Goal: Information Seeking & Learning: Check status

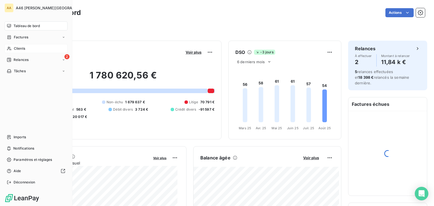
click at [24, 48] on span "Clients" at bounding box center [19, 48] width 11 height 5
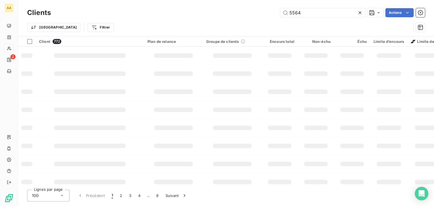
type input "5564"
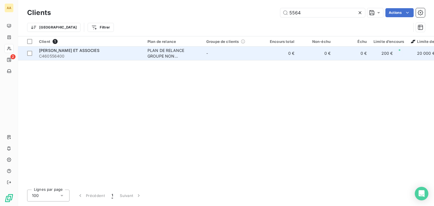
click at [80, 51] on span "[PERSON_NAME] ET ASSOCIES" at bounding box center [69, 50] width 60 height 5
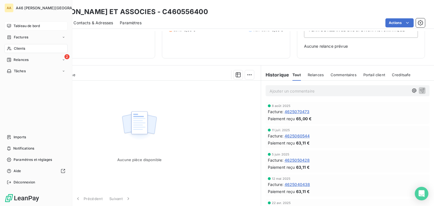
click at [30, 26] on span "Tableau de bord" at bounding box center [27, 25] width 26 height 5
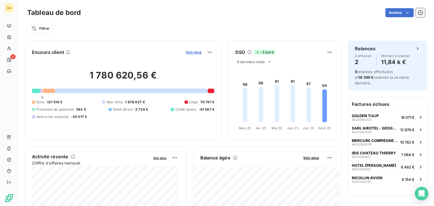
click at [187, 53] on span "Voir plus" at bounding box center [193, 52] width 16 height 5
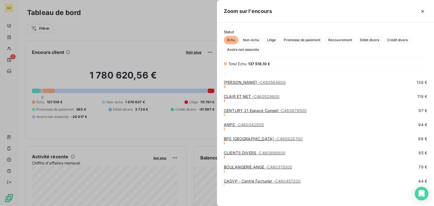
scroll to position [530, 0]
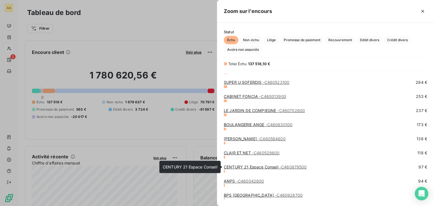
click at [294, 166] on span "- C460879500" at bounding box center [292, 167] width 27 height 5
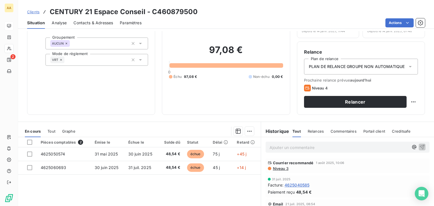
scroll to position [56, 0]
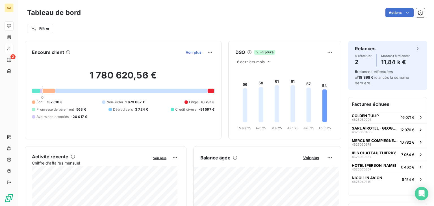
click at [185, 51] on span "Voir plus" at bounding box center [193, 52] width 16 height 5
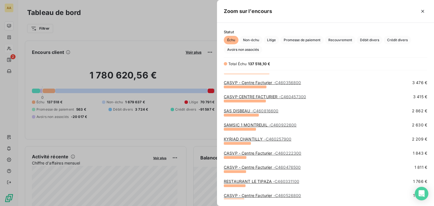
scroll to position [169, 0]
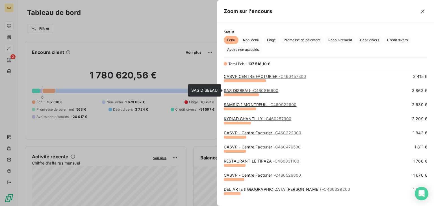
click at [255, 90] on span "- C460816600" at bounding box center [264, 90] width 27 height 5
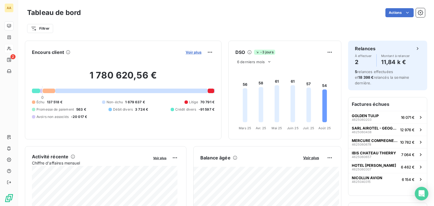
click at [187, 52] on span "Voir plus" at bounding box center [193, 52] width 16 height 5
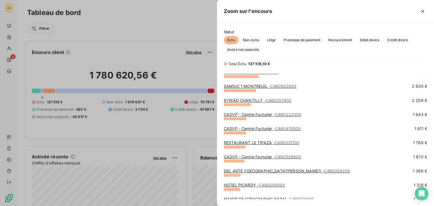
scroll to position [198, 0]
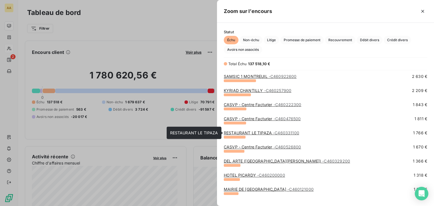
click at [278, 132] on span "- C460331100" at bounding box center [286, 132] width 26 height 5
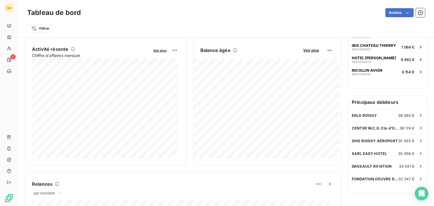
scroll to position [113, 0]
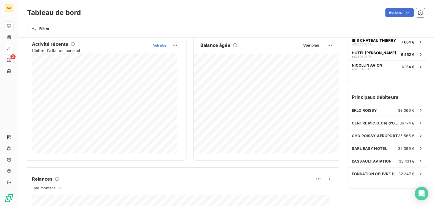
click at [156, 44] on span "Voir plus" at bounding box center [159, 45] width 13 height 4
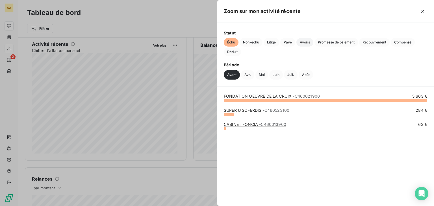
click at [305, 42] on span "Avoirs" at bounding box center [304, 42] width 17 height 8
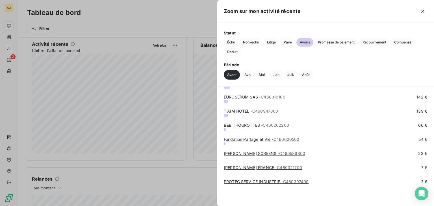
scroll to position [98, 0]
click at [283, 152] on span "- C460589800" at bounding box center [291, 153] width 28 height 5
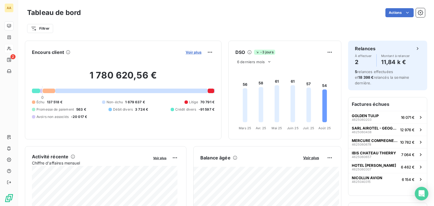
click at [187, 51] on span "Voir plus" at bounding box center [193, 52] width 16 height 5
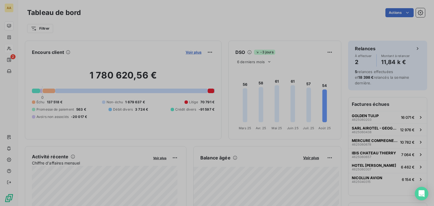
scroll to position [202, 212]
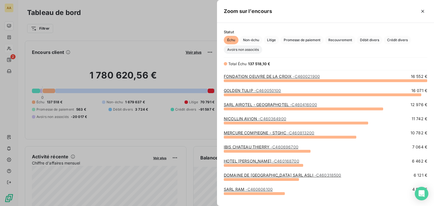
click at [242, 50] on span "Avoirs non associés" at bounding box center [243, 49] width 38 height 8
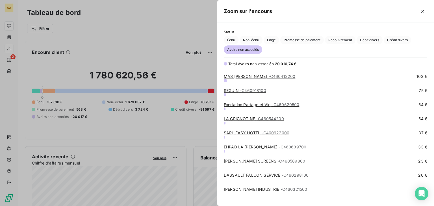
scroll to position [248, 0]
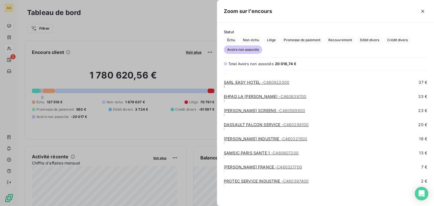
click at [279, 181] on link "PROTEC SERVICE INDUSTRIE - C460397400" at bounding box center [266, 181] width 85 height 5
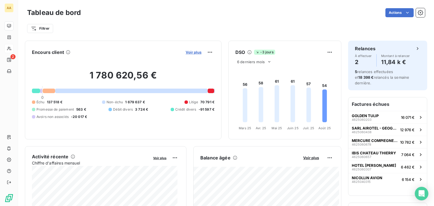
click at [192, 51] on span "Voir plus" at bounding box center [193, 52] width 16 height 5
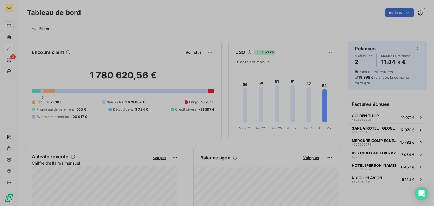
scroll to position [202, 212]
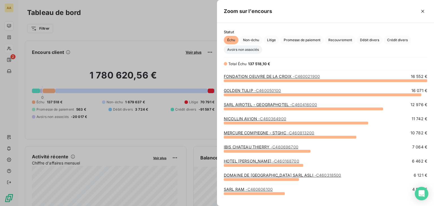
click at [246, 50] on span "Avoirs non associés" at bounding box center [243, 49] width 38 height 8
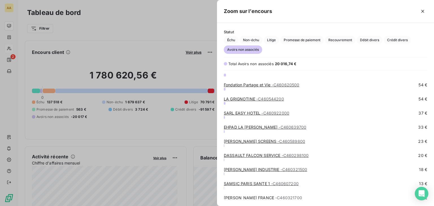
scroll to position [248, 0]
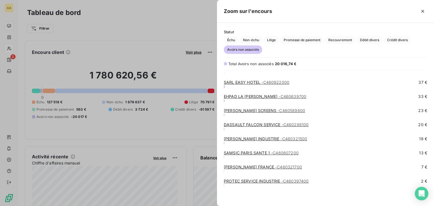
click at [274, 153] on span "- C460607200" at bounding box center [285, 152] width 28 height 5
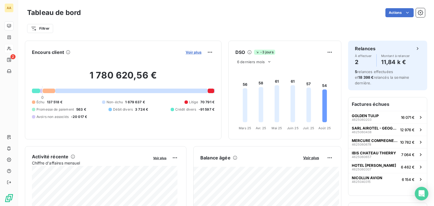
click at [191, 52] on span "Voir plus" at bounding box center [193, 52] width 16 height 5
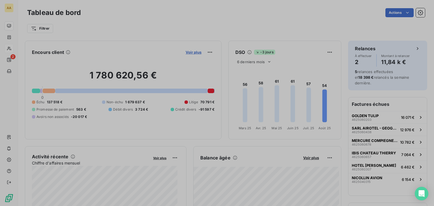
scroll to position [202, 212]
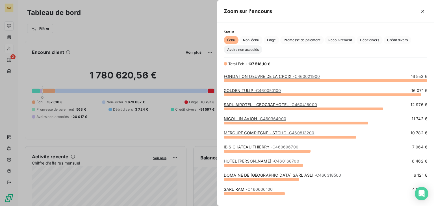
click at [247, 50] on span "Avoirs non associés" at bounding box center [243, 49] width 38 height 8
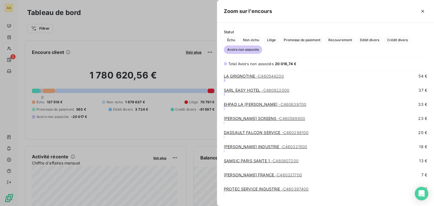
scroll to position [248, 0]
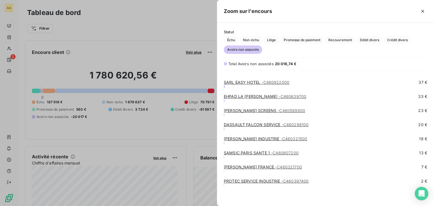
click at [280, 125] on link "DASSAULT FALCON SERVICE - C460298100" at bounding box center [266, 124] width 85 height 5
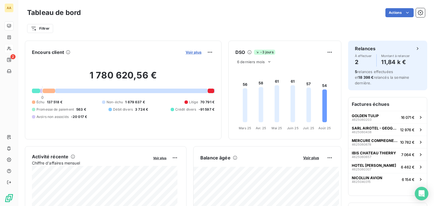
click at [192, 54] on span "Voir plus" at bounding box center [193, 52] width 16 height 5
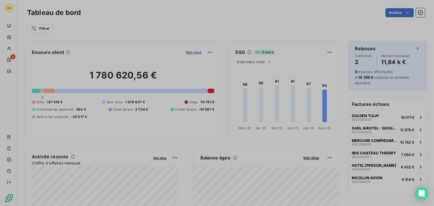
scroll to position [5, 5]
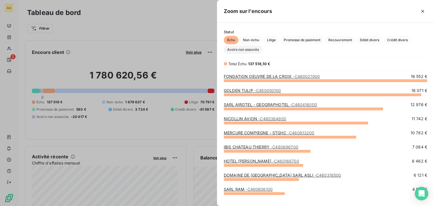
click at [246, 49] on span "Avoirs non associés" at bounding box center [243, 49] width 38 height 8
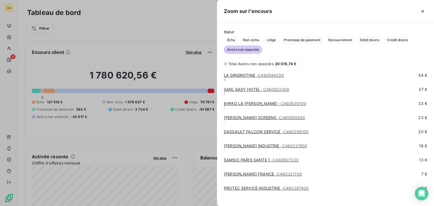
scroll to position [248, 0]
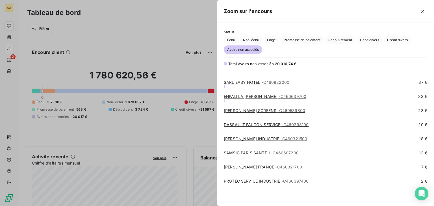
click at [255, 95] on link "EHPAD LA [PERSON_NAME] - C460639700" at bounding box center [265, 96] width 82 height 5
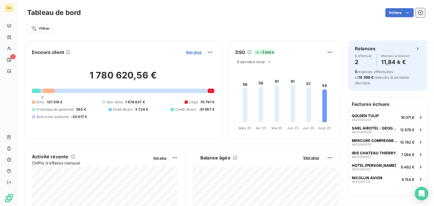
click at [190, 52] on span "Voir plus" at bounding box center [193, 52] width 16 height 5
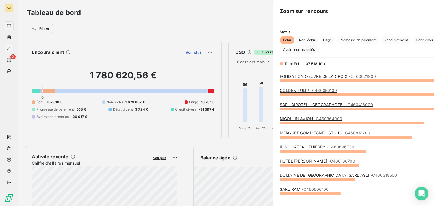
scroll to position [202, 212]
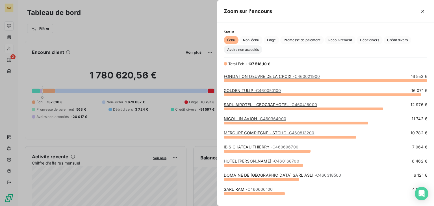
click at [249, 50] on span "Avoirs non associés" at bounding box center [243, 49] width 38 height 8
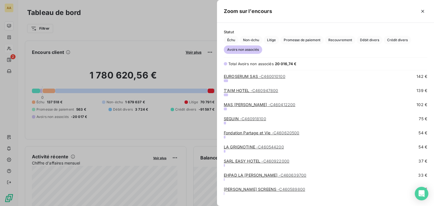
scroll to position [198, 0]
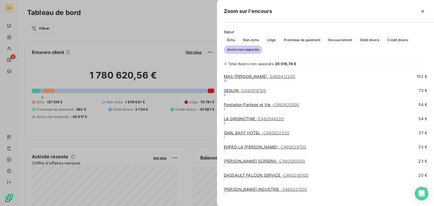
click at [276, 131] on span "- C460922000" at bounding box center [275, 132] width 28 height 5
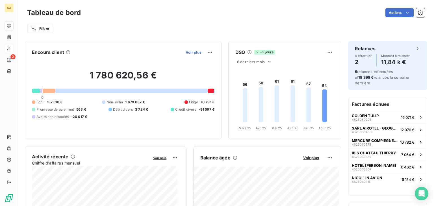
click at [190, 52] on span "Voir plus" at bounding box center [193, 52] width 16 height 5
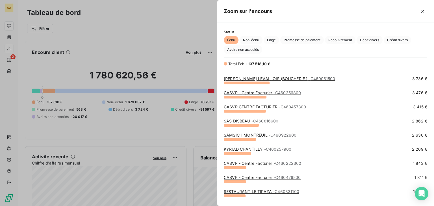
scroll to position [141, 0]
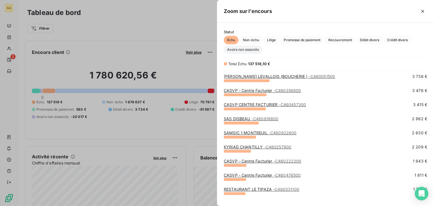
click at [248, 48] on span "Avoirs non associés" at bounding box center [243, 49] width 38 height 8
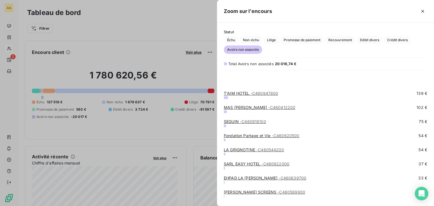
scroll to position [226, 0]
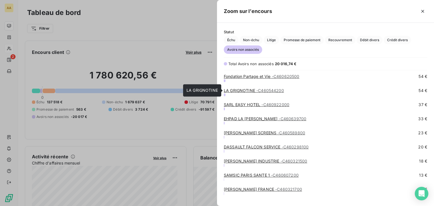
click at [256, 89] on span "- C460544200" at bounding box center [270, 90] width 28 height 5
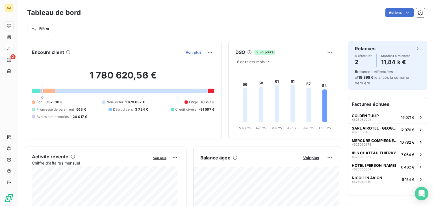
click at [191, 52] on span "Voir plus" at bounding box center [193, 52] width 16 height 5
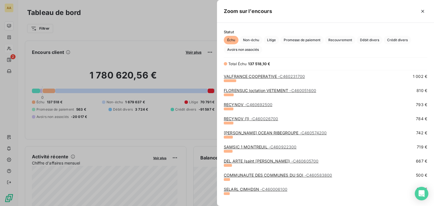
scroll to position [311, 0]
click at [233, 51] on span "Avoirs non associés" at bounding box center [243, 49] width 38 height 8
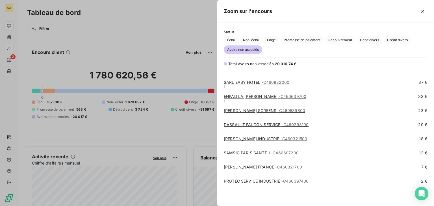
scroll to position [163, 0]
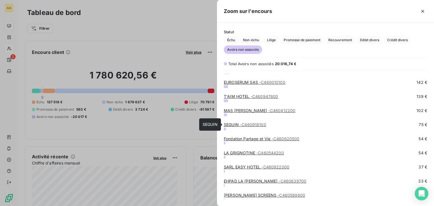
click at [260, 124] on span "- C460918100" at bounding box center [253, 124] width 26 height 5
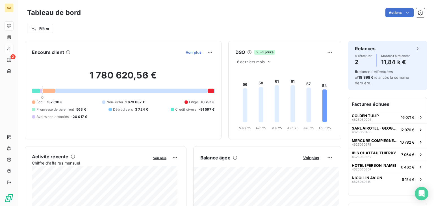
click at [186, 53] on span "Voir plus" at bounding box center [193, 52] width 16 height 5
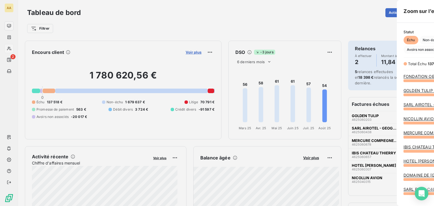
scroll to position [202, 212]
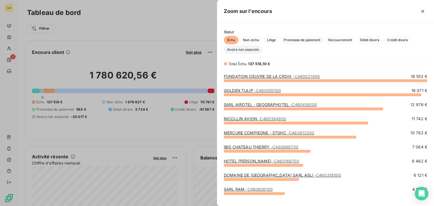
click at [254, 49] on span "Avoirs non associés" at bounding box center [243, 49] width 38 height 8
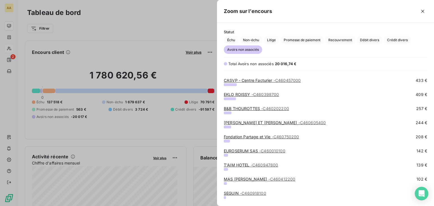
scroll to position [85, 0]
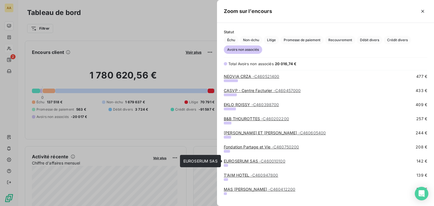
click at [270, 162] on span "- C460010100" at bounding box center [272, 161] width 26 height 5
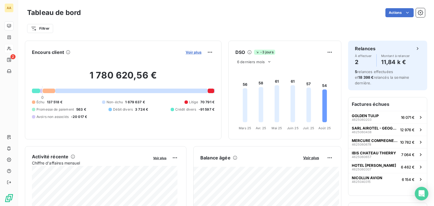
click at [190, 53] on span "Voir plus" at bounding box center [193, 52] width 16 height 5
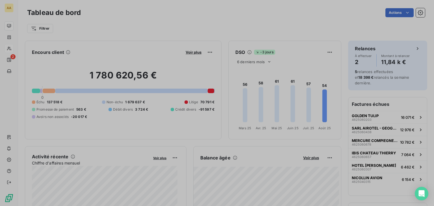
scroll to position [202, 212]
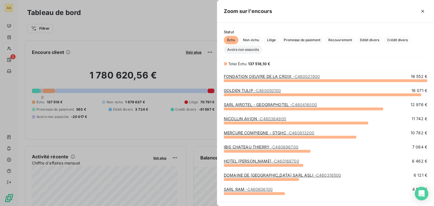
click at [251, 50] on span "Avoirs non associés" at bounding box center [243, 49] width 38 height 8
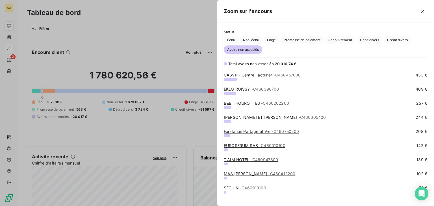
scroll to position [113, 0]
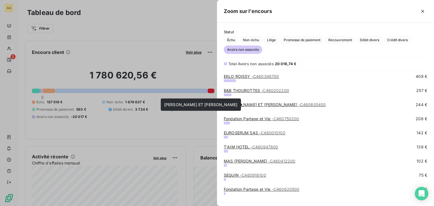
click at [298, 103] on span "- C460605400" at bounding box center [312, 104] width 28 height 5
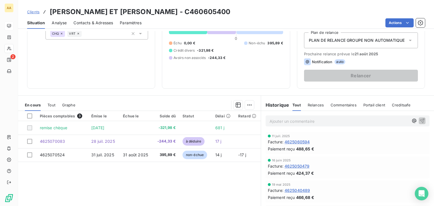
scroll to position [85, 0]
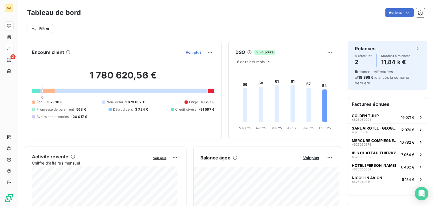
click at [189, 53] on span "Voir plus" at bounding box center [193, 52] width 16 height 5
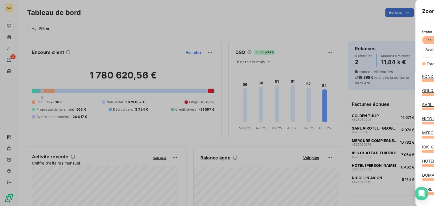
scroll to position [202, 212]
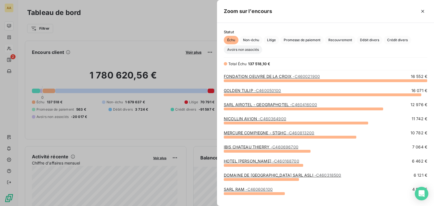
click at [250, 50] on span "Avoirs non associés" at bounding box center [243, 49] width 38 height 8
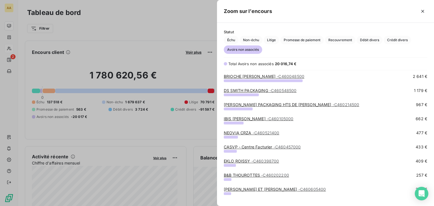
scroll to position [0, 0]
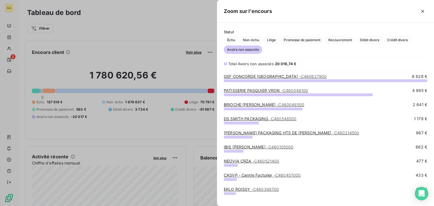
click at [286, 147] on span "- C460105000" at bounding box center [279, 147] width 27 height 5
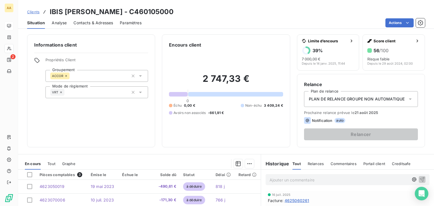
scroll to position [56, 0]
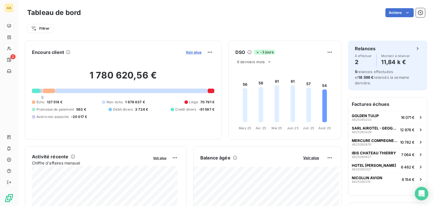
click at [193, 53] on span "Voir plus" at bounding box center [193, 52] width 16 height 5
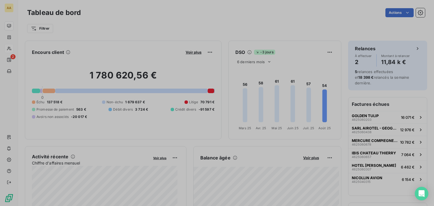
scroll to position [5, 5]
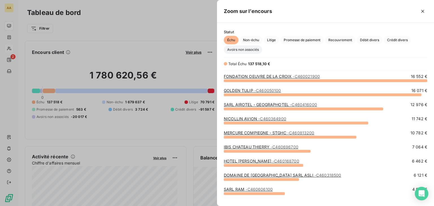
click at [242, 52] on span "Avoirs non associés" at bounding box center [243, 49] width 38 height 8
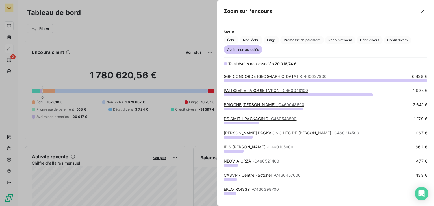
click at [264, 131] on link "[PERSON_NAME] PACKAGING HTS DE [PERSON_NAME] - C460214500" at bounding box center [291, 132] width 135 height 5
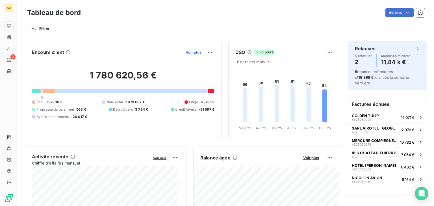
click at [194, 51] on span "Voir plus" at bounding box center [193, 52] width 16 height 5
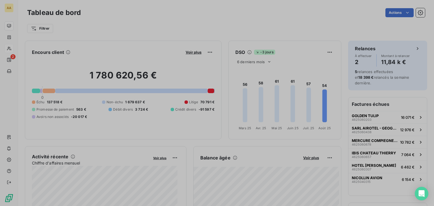
scroll to position [202, 212]
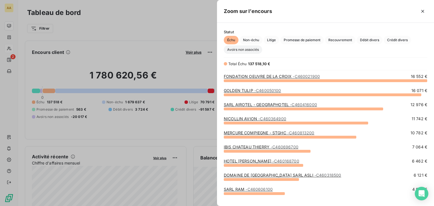
click at [251, 48] on span "Avoirs non associés" at bounding box center [243, 49] width 38 height 8
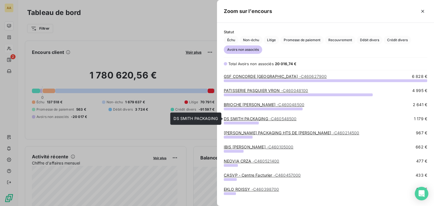
click at [264, 119] on link "[PERSON_NAME] PACKAGING - C460548500" at bounding box center [260, 118] width 73 height 5
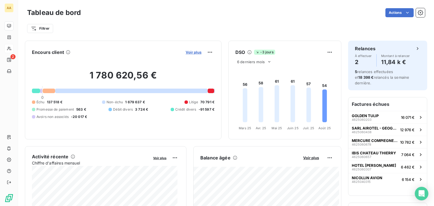
click at [190, 53] on span "Voir plus" at bounding box center [193, 52] width 16 height 5
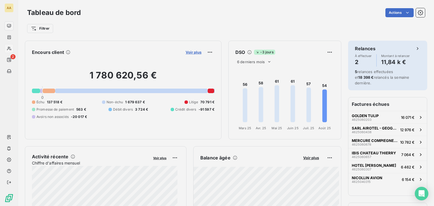
scroll to position [202, 212]
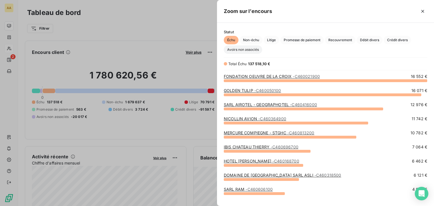
click at [252, 51] on span "Avoirs non associés" at bounding box center [243, 49] width 38 height 8
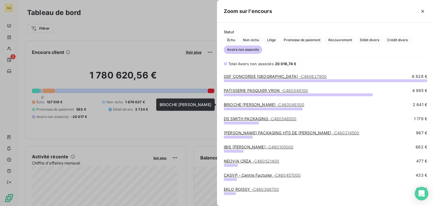
click at [272, 103] on link "BRIOCHE PASQUIER AUBIGNY - C460048500" at bounding box center [264, 104] width 80 height 5
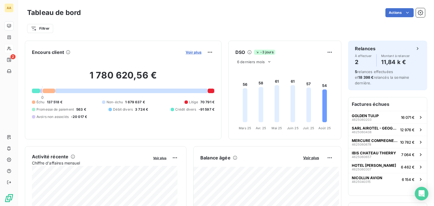
click at [189, 51] on span "Voir plus" at bounding box center [193, 52] width 16 height 5
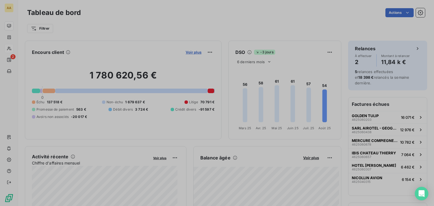
scroll to position [5, 5]
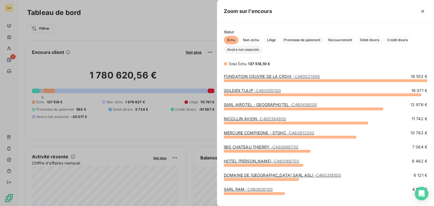
click at [232, 51] on span "Avoirs non associés" at bounding box center [243, 49] width 38 height 8
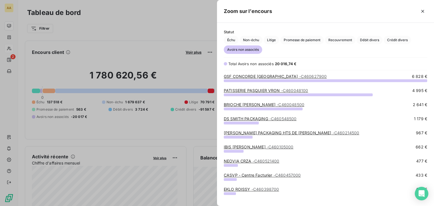
click at [272, 77] on link "GSF CONCORDE [GEOGRAPHIC_DATA] - C460627900" at bounding box center [275, 76] width 103 height 5
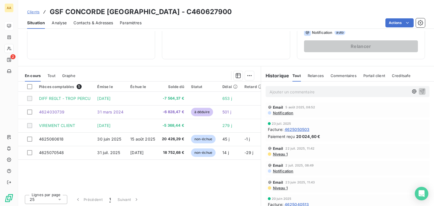
scroll to position [89, 0]
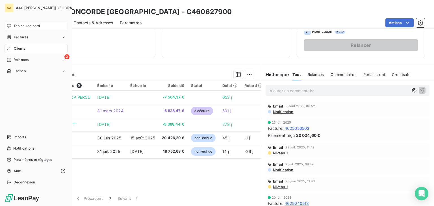
click at [33, 26] on span "Tableau de bord" at bounding box center [27, 25] width 26 height 5
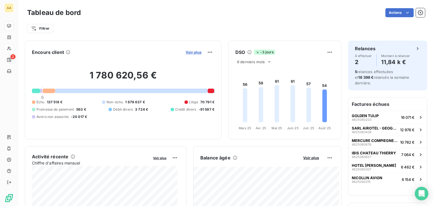
click at [191, 52] on span "Voir plus" at bounding box center [193, 52] width 16 height 5
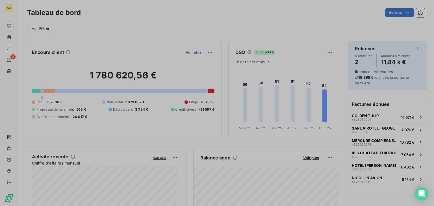
scroll to position [5, 5]
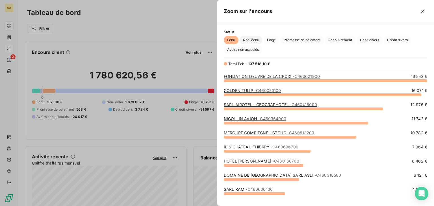
click at [258, 38] on span "Non-échu" at bounding box center [250, 40] width 23 height 8
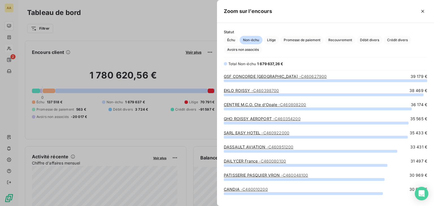
scroll to position [121, 212]
click at [308, 75] on span "- C460627900" at bounding box center [313, 76] width 28 height 5
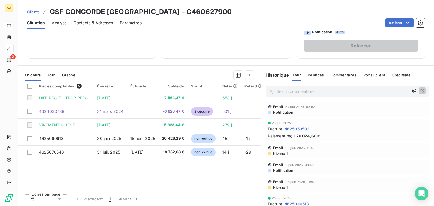
scroll to position [89, 0]
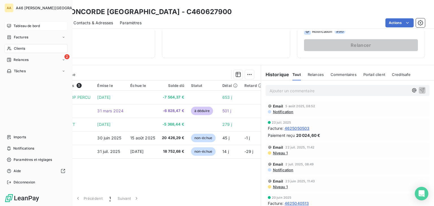
click at [25, 24] on span "Tableau de bord" at bounding box center [27, 25] width 26 height 5
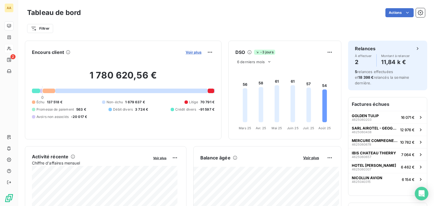
click at [191, 52] on span "Voir plus" at bounding box center [193, 52] width 16 height 5
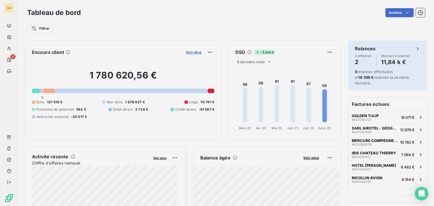
scroll to position [5, 5]
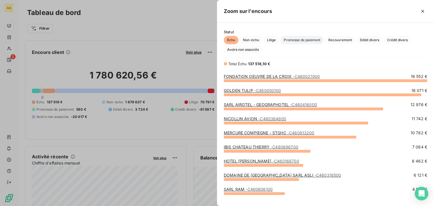
click at [305, 40] on span "Promesse de paiement" at bounding box center [301, 40] width 43 height 8
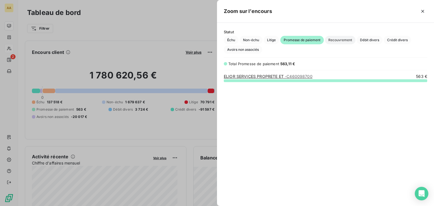
scroll to position [121, 212]
click at [346, 42] on span "Recouvrement" at bounding box center [340, 40] width 30 height 8
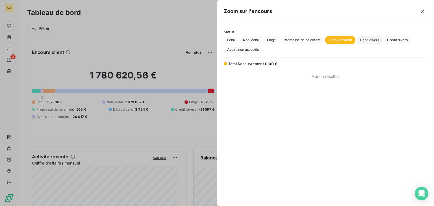
click at [370, 40] on span "Débit divers" at bounding box center [369, 40] width 26 height 8
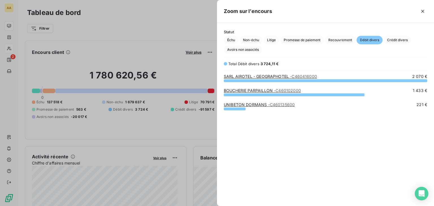
click at [171, 51] on div at bounding box center [217, 103] width 434 height 206
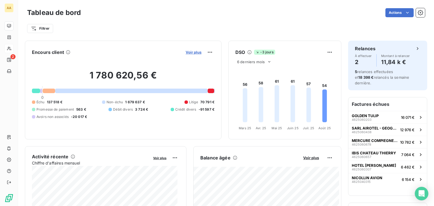
click at [186, 52] on span "Voir plus" at bounding box center [193, 52] width 16 height 5
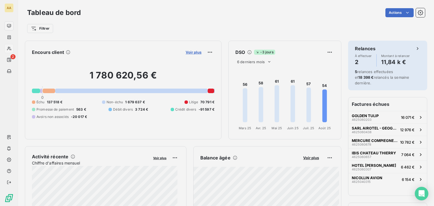
scroll to position [5, 5]
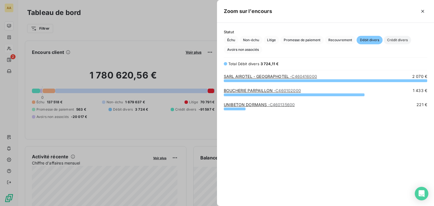
click at [404, 40] on span "Crédit divers" at bounding box center [396, 40] width 27 height 8
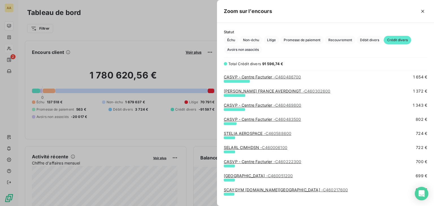
scroll to position [198, 0]
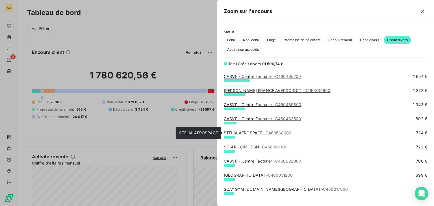
click at [258, 132] on link "STELIA AEROSPACE - C460588600" at bounding box center [257, 132] width 67 height 5
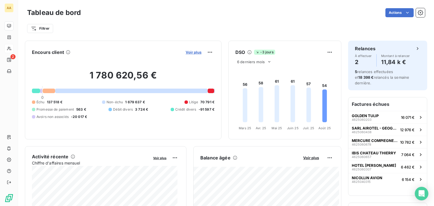
click at [187, 52] on span "Voir plus" at bounding box center [193, 52] width 16 height 5
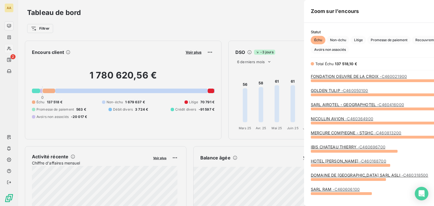
scroll to position [202, 212]
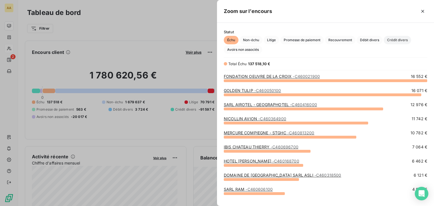
click at [395, 41] on span "Crédit divers" at bounding box center [396, 40] width 27 height 8
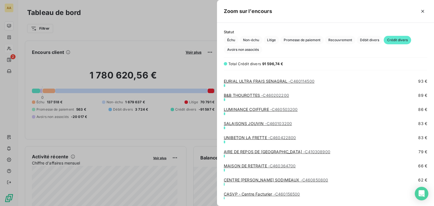
scroll to position [742, 0]
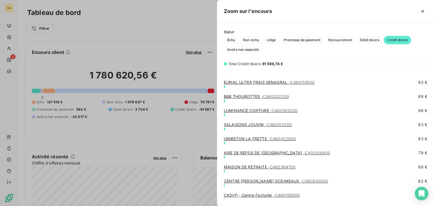
click at [303, 152] on span "- C410308900" at bounding box center [316, 152] width 27 height 5
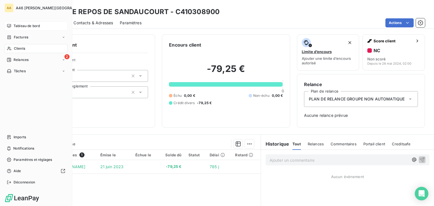
click at [39, 26] on span "Tableau de bord" at bounding box center [27, 25] width 26 height 5
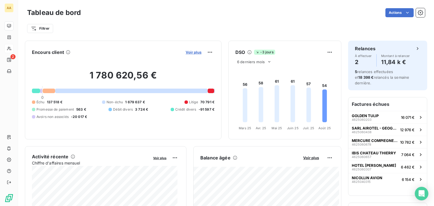
click at [188, 50] on span "Voir plus" at bounding box center [193, 52] width 16 height 5
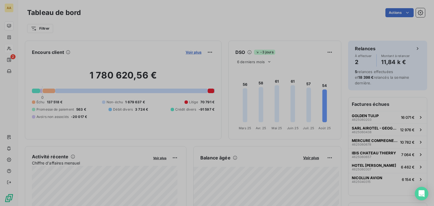
scroll to position [202, 212]
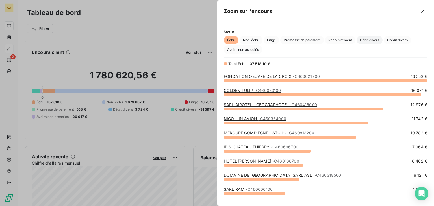
click at [369, 41] on span "Débit divers" at bounding box center [369, 40] width 26 height 8
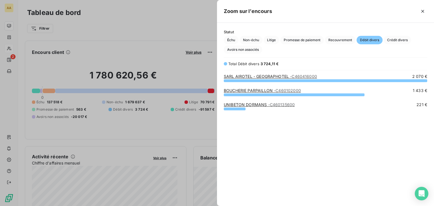
scroll to position [121, 212]
click at [401, 38] on span "Crédit divers" at bounding box center [396, 40] width 27 height 8
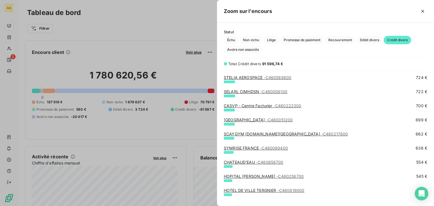
scroll to position [254, 0]
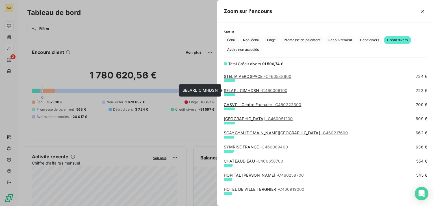
click at [274, 91] on span "- C460006100" at bounding box center [273, 90] width 27 height 5
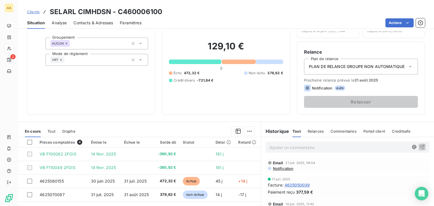
scroll to position [56, 0]
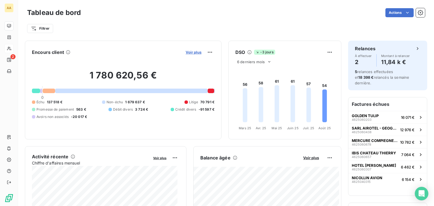
click at [189, 51] on span "Voir plus" at bounding box center [193, 52] width 16 height 5
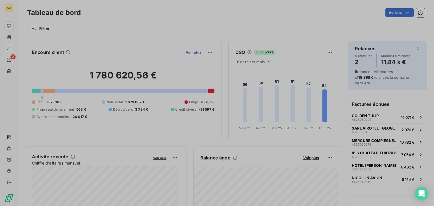
scroll to position [5, 5]
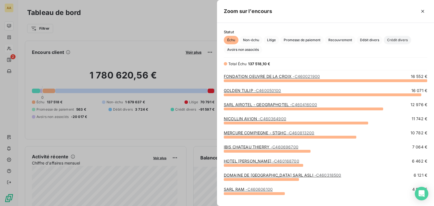
click at [403, 41] on span "Crédit divers" at bounding box center [396, 40] width 27 height 8
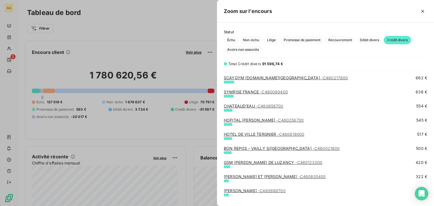
scroll to position [311, 0]
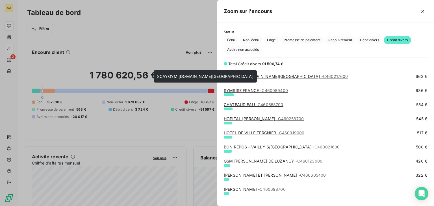
click at [321, 75] on span "- C460217600" at bounding box center [334, 76] width 27 height 5
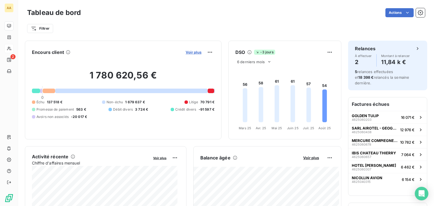
click at [187, 52] on span "Voir plus" at bounding box center [193, 52] width 16 height 5
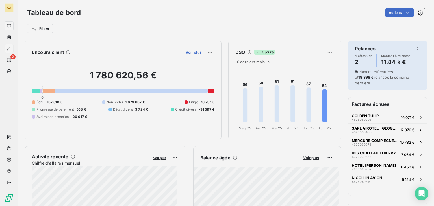
scroll to position [202, 212]
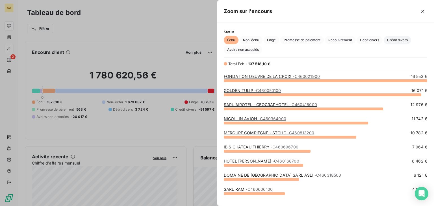
click at [400, 39] on span "Crédit divers" at bounding box center [396, 40] width 27 height 8
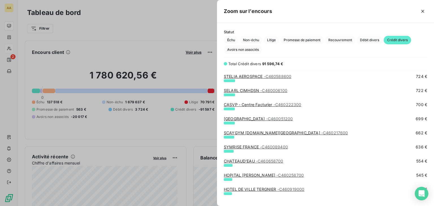
scroll to position [282, 0]
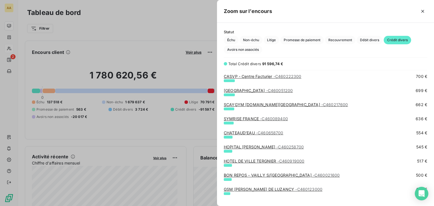
click at [290, 146] on span "- C460258700" at bounding box center [289, 147] width 27 height 5
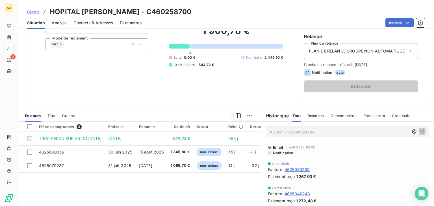
scroll to position [56, 0]
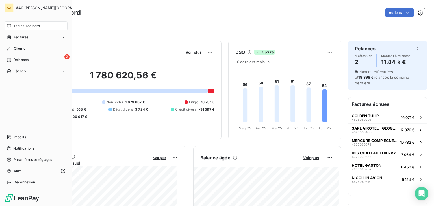
click at [35, 24] on span "Tableau de bord" at bounding box center [27, 25] width 26 height 5
click at [30, 38] on div "Factures" at bounding box center [36, 37] width 63 height 9
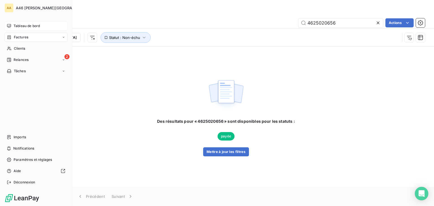
click at [18, 26] on span "Tableau de bord" at bounding box center [27, 25] width 26 height 5
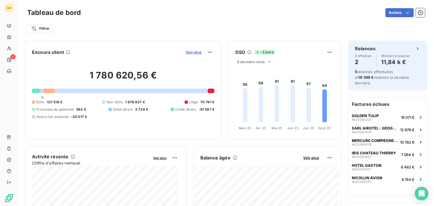
click at [189, 53] on span "Voir plus" at bounding box center [193, 52] width 16 height 5
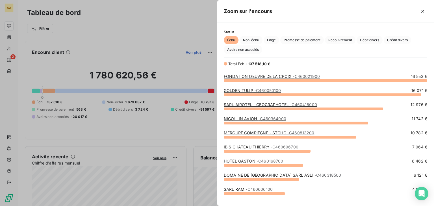
scroll to position [121, 212]
click at [253, 50] on span "Avoirs non associés" at bounding box center [243, 49] width 38 height 8
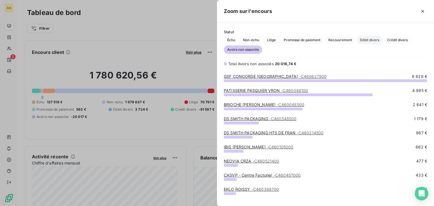
click at [368, 40] on span "Débit divers" at bounding box center [369, 40] width 26 height 8
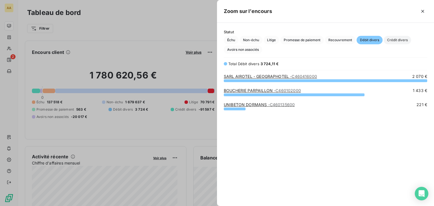
click at [396, 40] on span "Crédit divers" at bounding box center [396, 40] width 27 height 8
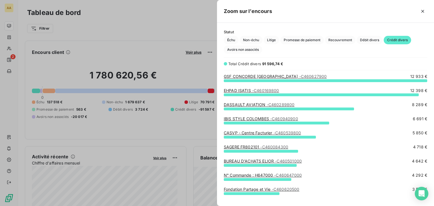
click at [299, 75] on span "- C460627900" at bounding box center [313, 76] width 28 height 5
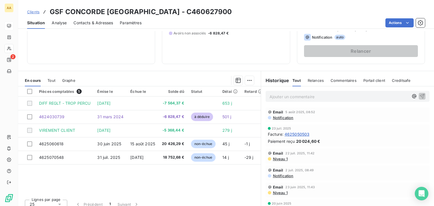
scroll to position [85, 0]
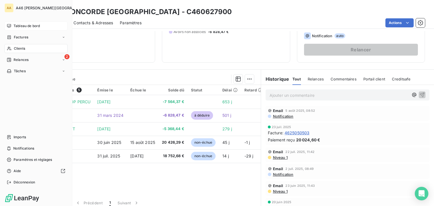
click at [20, 25] on span "Tableau de bord" at bounding box center [27, 25] width 26 height 5
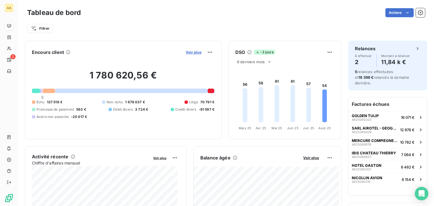
click at [189, 52] on span "Voir plus" at bounding box center [193, 52] width 16 height 5
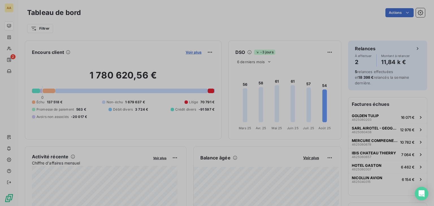
scroll to position [202, 212]
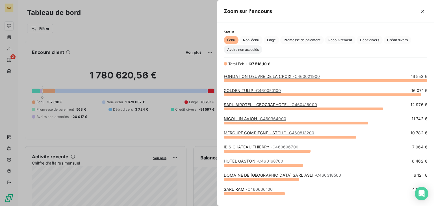
click at [249, 50] on span "Avoirs non associés" at bounding box center [243, 49] width 38 height 8
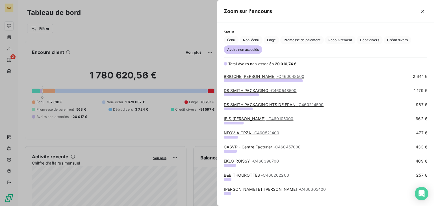
scroll to position [0, 0]
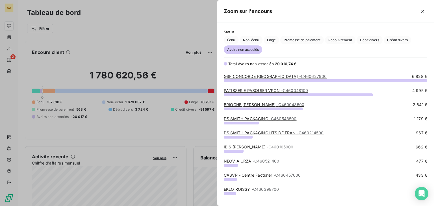
click at [294, 92] on span "- C460048100" at bounding box center [294, 90] width 27 height 5
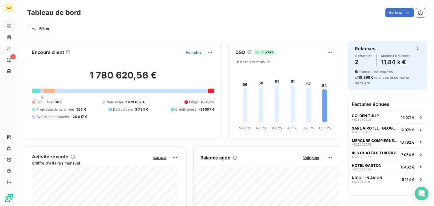
click at [189, 53] on span "Voir plus" at bounding box center [193, 52] width 16 height 5
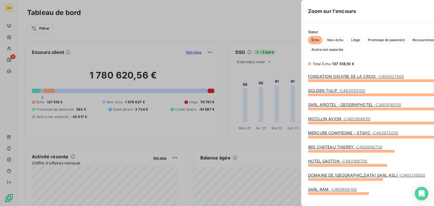
scroll to position [202, 212]
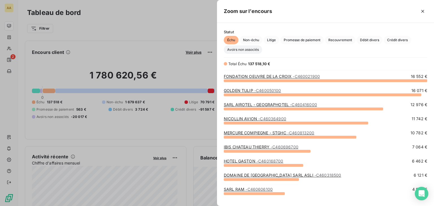
click at [250, 49] on span "Avoirs non associés" at bounding box center [243, 49] width 38 height 8
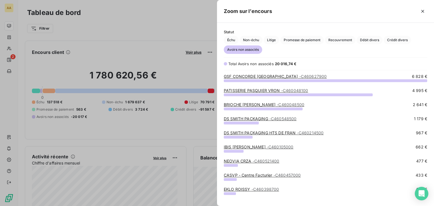
click at [270, 105] on link "BRIOCHE PASQUIER AUBIGNY - C460048500" at bounding box center [264, 104] width 80 height 5
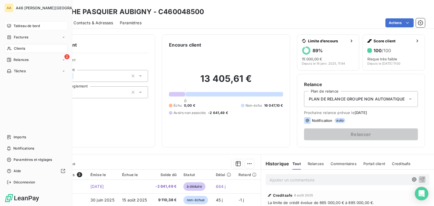
click at [23, 27] on span "Tableau de bord" at bounding box center [27, 25] width 26 height 5
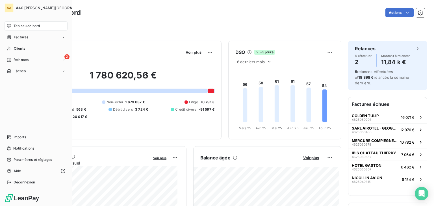
click at [32, 27] on span "Tableau de bord" at bounding box center [27, 25] width 26 height 5
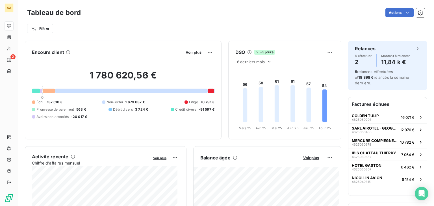
click at [159, 26] on div "Filtrer" at bounding box center [225, 28] width 397 height 11
